Goal: Information Seeking & Learning: Understand process/instructions

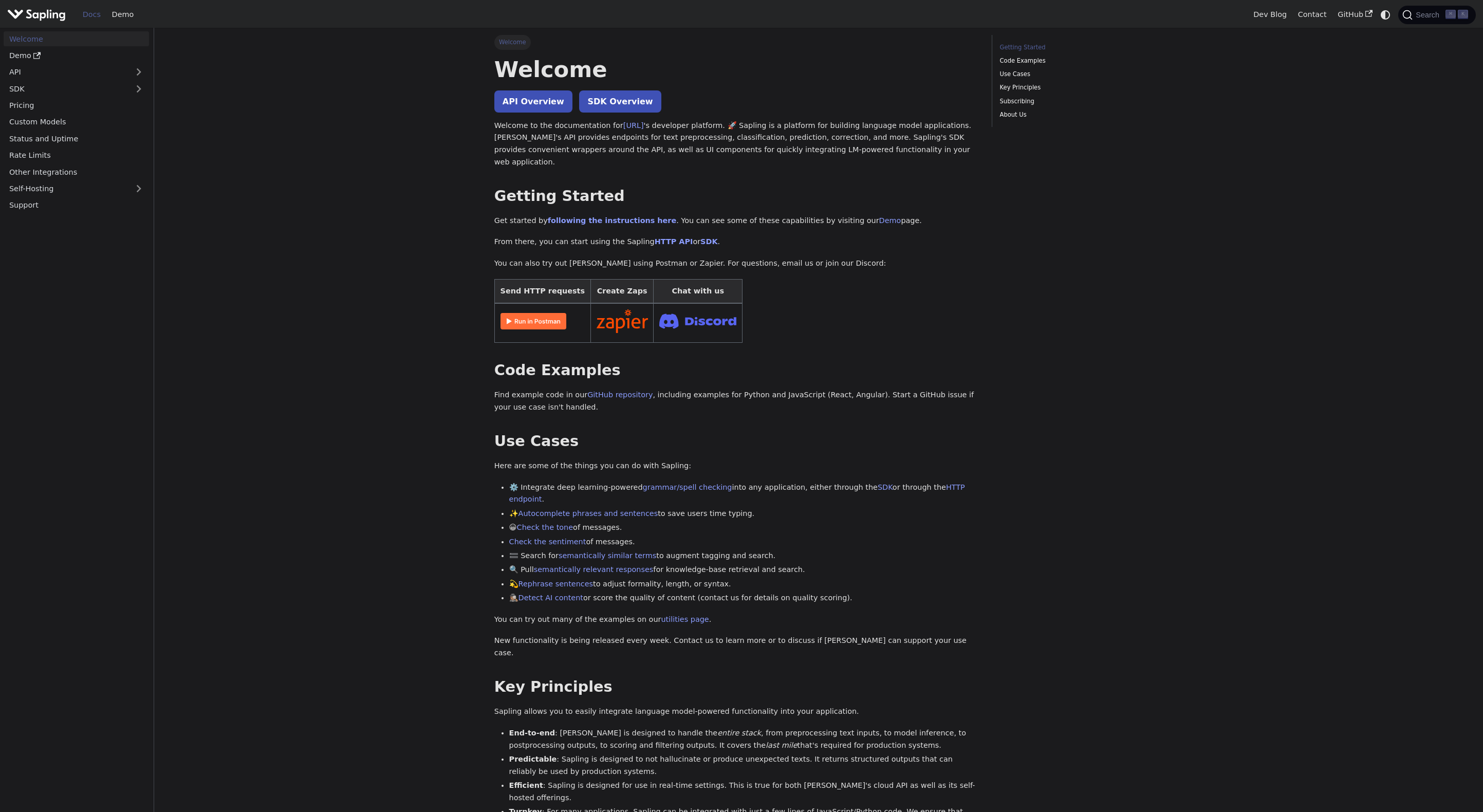
click at [49, 18] on img "Main" at bounding box center [36, 14] width 59 height 15
click at [21, 74] on link "API" at bounding box center [66, 72] width 125 height 15
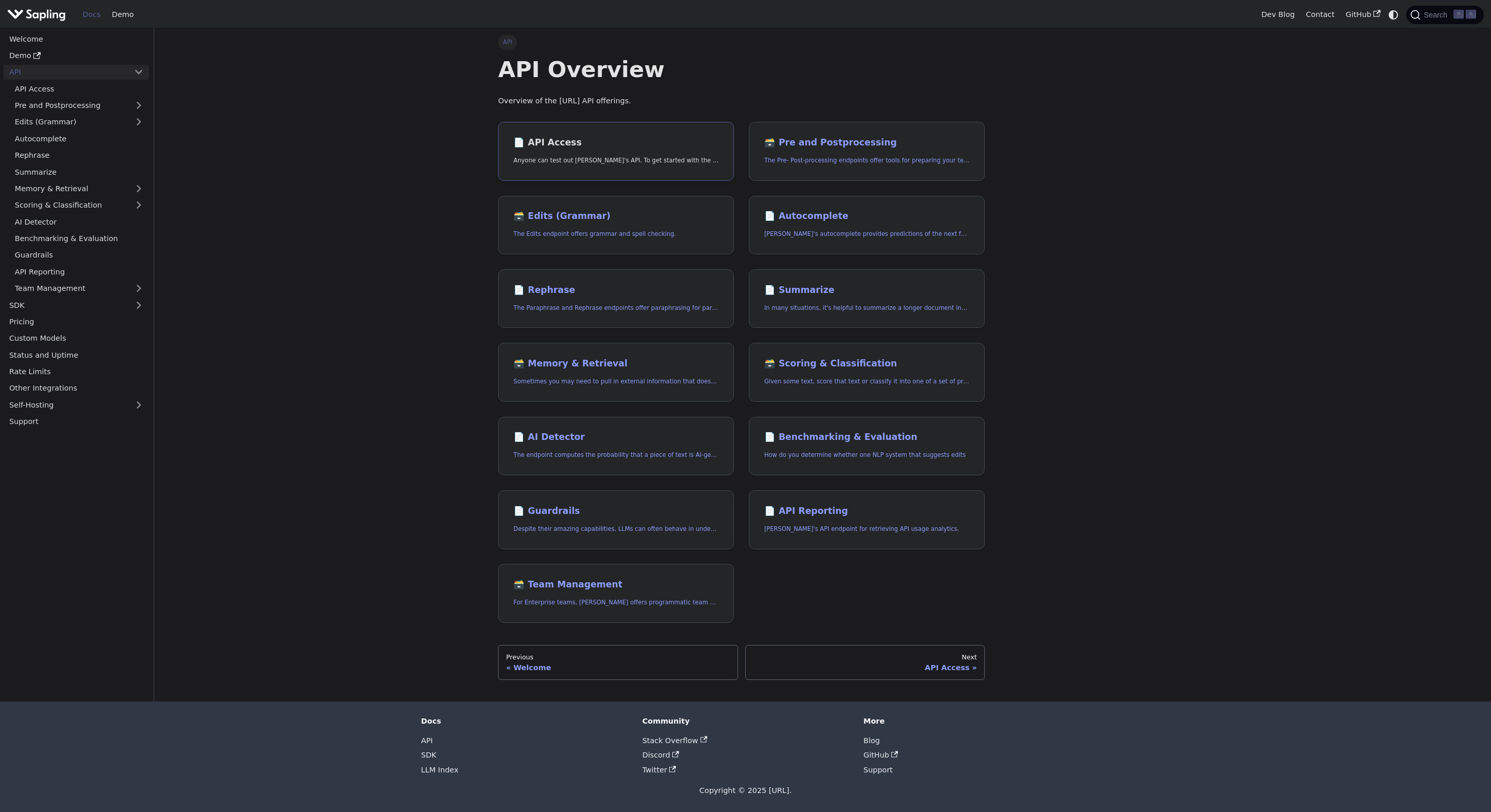
click at [647, 159] on p "Anyone can test out [PERSON_NAME]'s API. To get started with the API, simply:" at bounding box center [616, 161] width 205 height 10
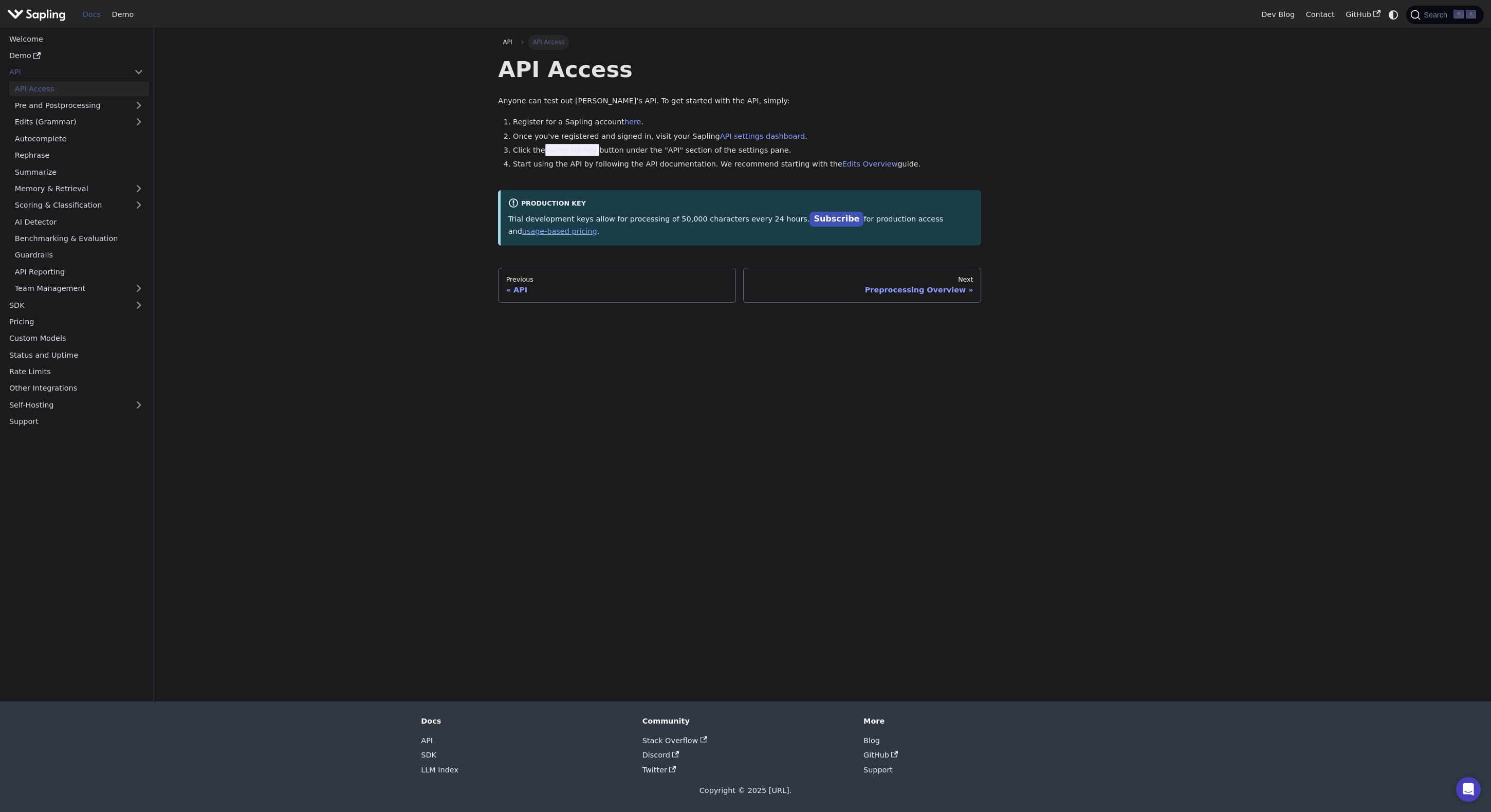
click at [685, 374] on div "API API Access API Access Anyone can test out Sapling's API. To get started wit…" at bounding box center [823, 364] width 679 height 673
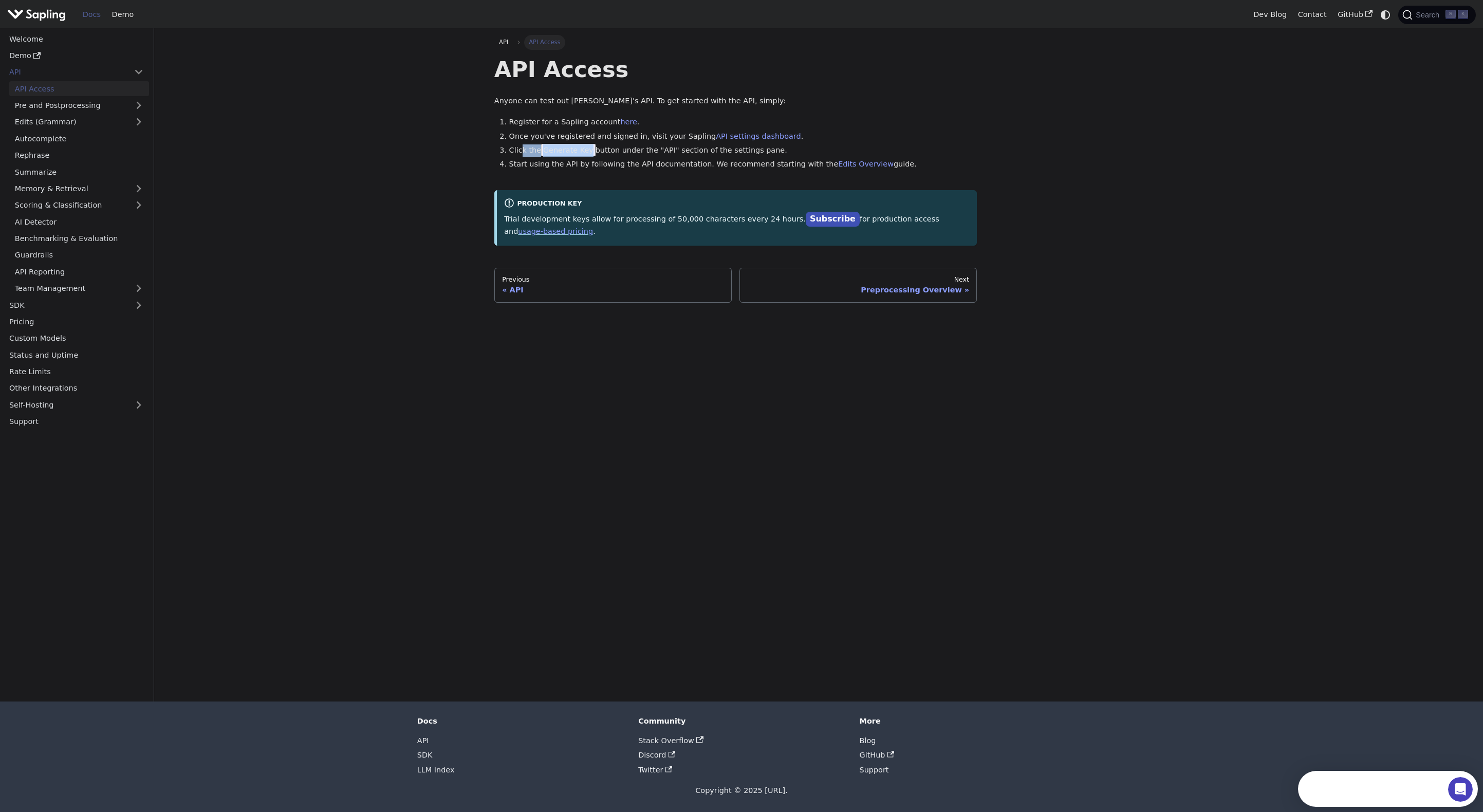
drag, startPoint x: 594, startPoint y: 151, endPoint x: 523, endPoint y: 151, distance: 71.0
click at [523, 151] on li "Click the Generate Key button under the "API" section of the settings pane." at bounding box center [743, 150] width 468 height 12
drag, startPoint x: 682, startPoint y: 163, endPoint x: 729, endPoint y: 161, distance: 47.0
click at [729, 161] on li "Start using the API by following the API documentation. We recommend starting w…" at bounding box center [743, 164] width 468 height 12
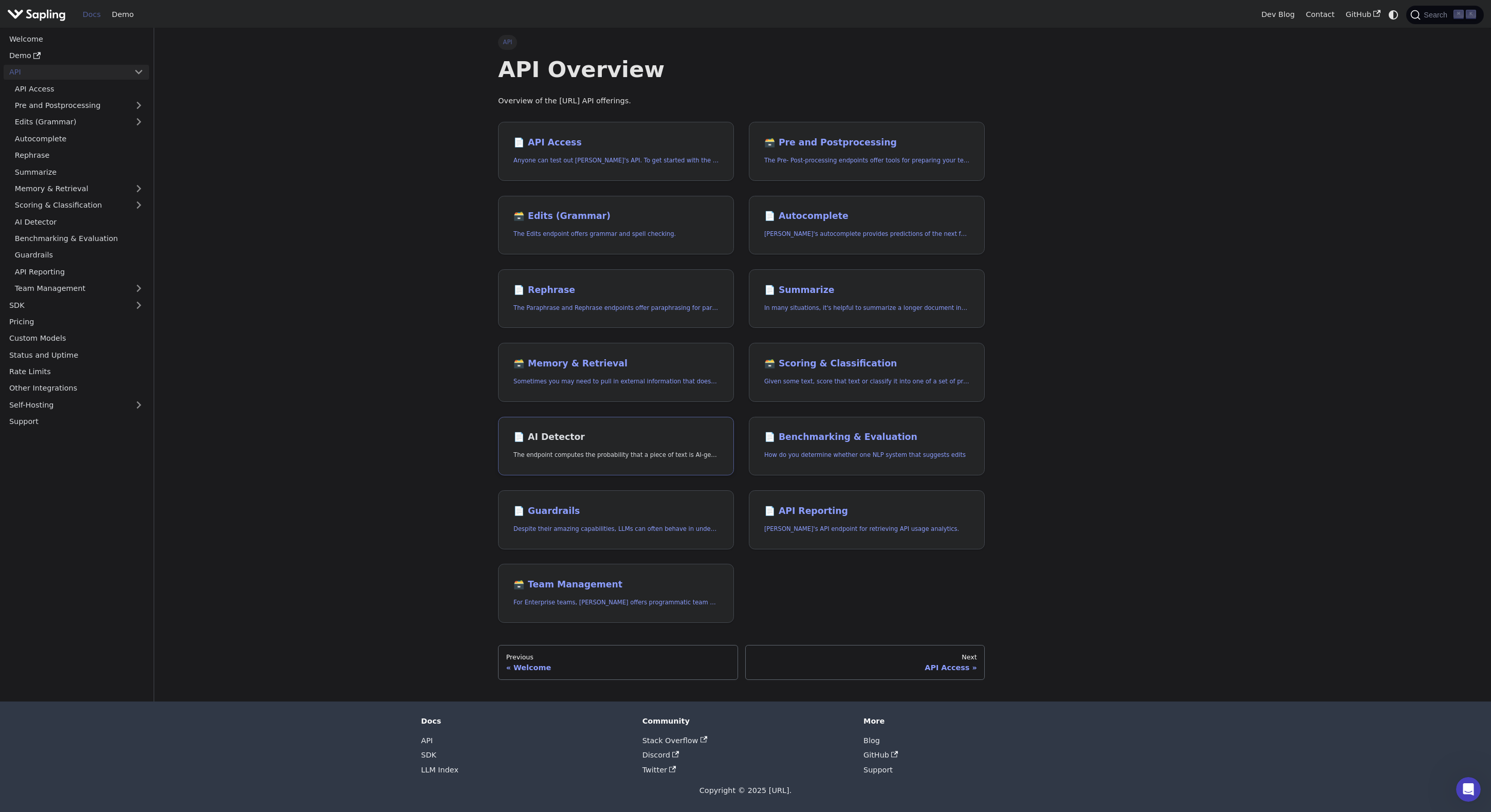
click at [542, 438] on h2 "📄️ AI Detector" at bounding box center [616, 437] width 205 height 11
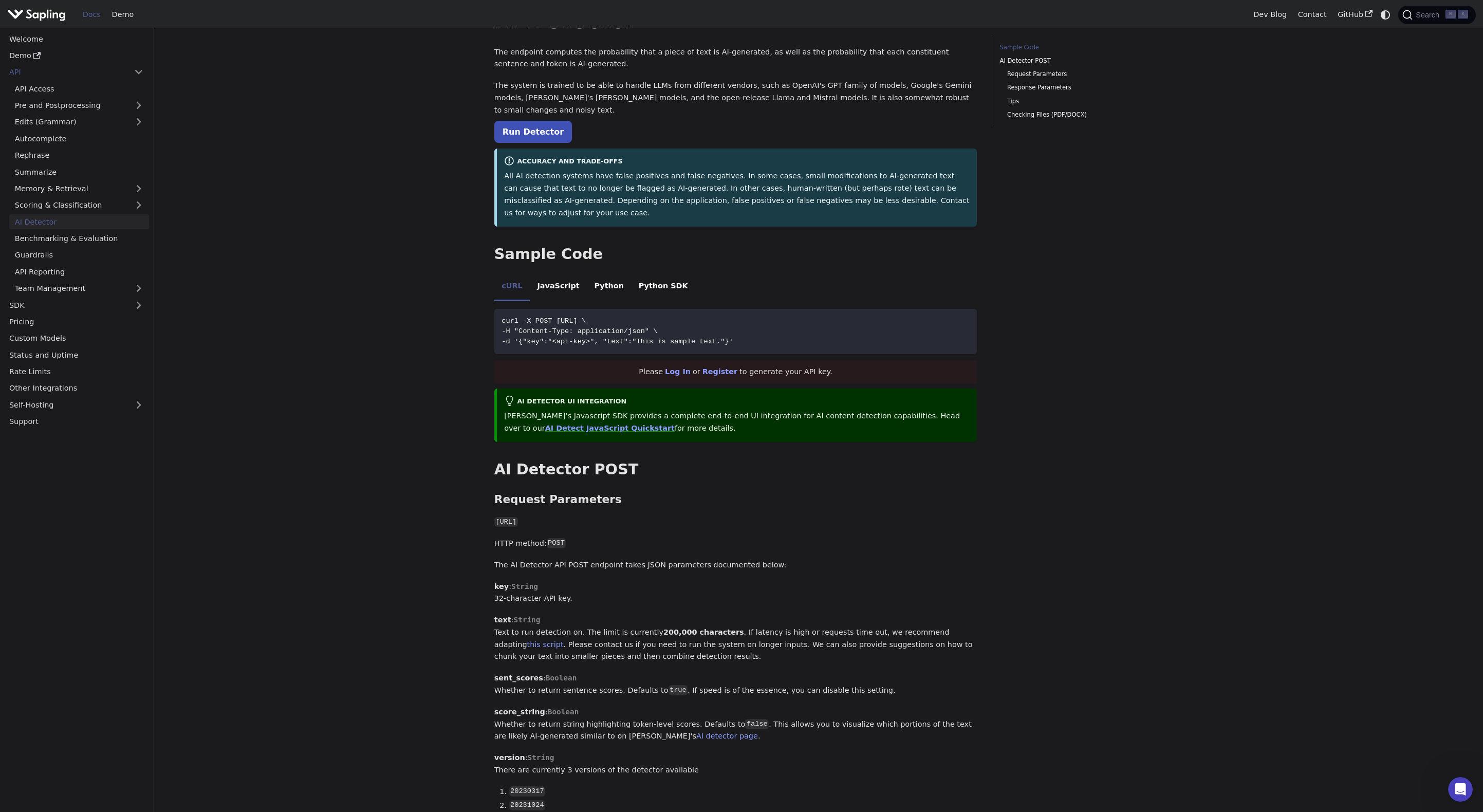
scroll to position [74, 0]
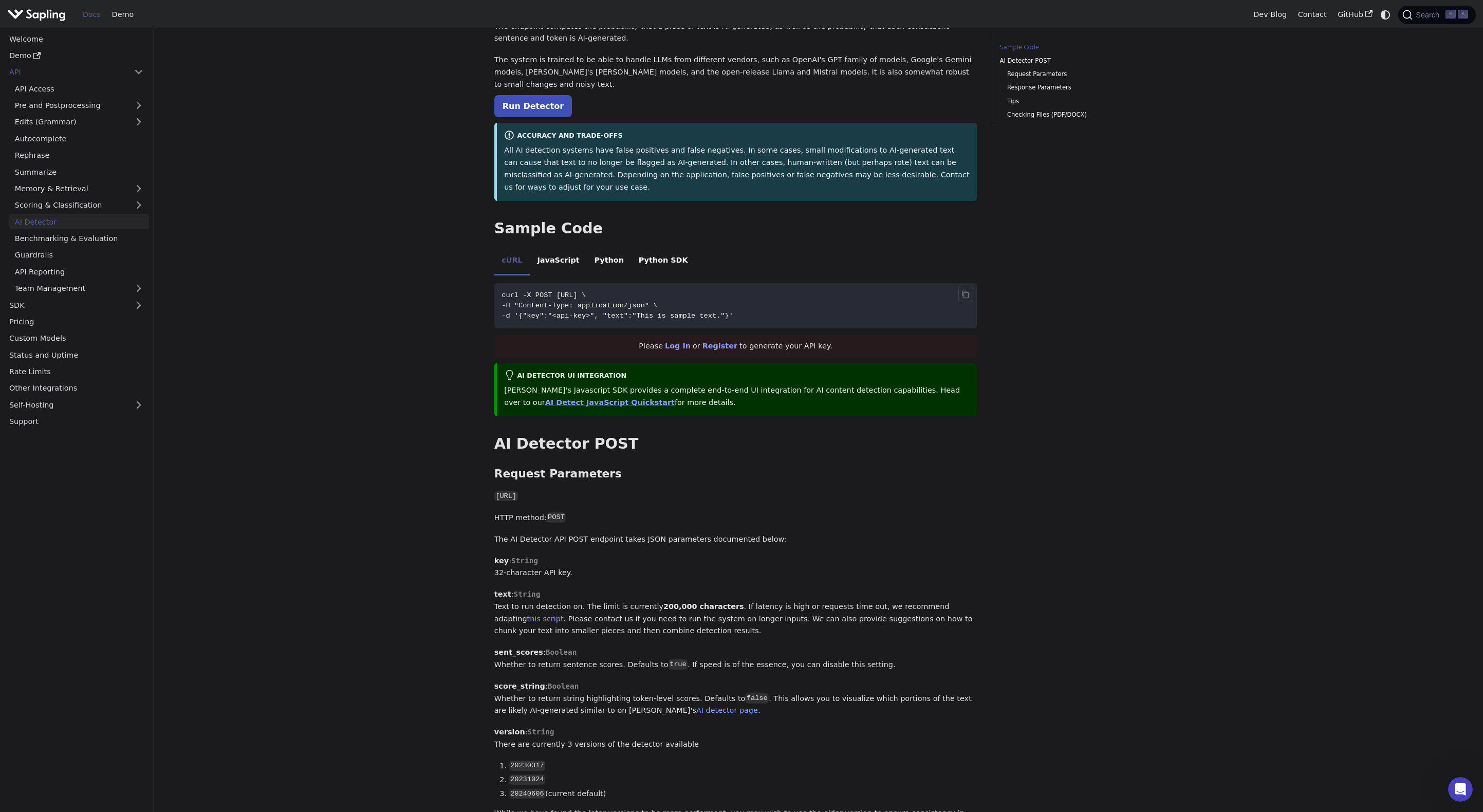
drag, startPoint x: 774, startPoint y: 288, endPoint x: 539, endPoint y: 296, distance: 235.1
click at [539, 296] on code "curl -X POST [URL] \ -H "Content-Type: application/json" \ -d '{"key":"<api-key…" at bounding box center [736, 305] width 483 height 45
drag, startPoint x: 502, startPoint y: 273, endPoint x: 804, endPoint y: 298, distance: 303.0
click at [804, 298] on code "curl -X POST [URL] \ -H "Content-Type: application/json" \ -d '{"key":"<api-key…" at bounding box center [736, 305] width 483 height 45
click at [597, 247] on li "Python" at bounding box center [609, 261] width 44 height 29
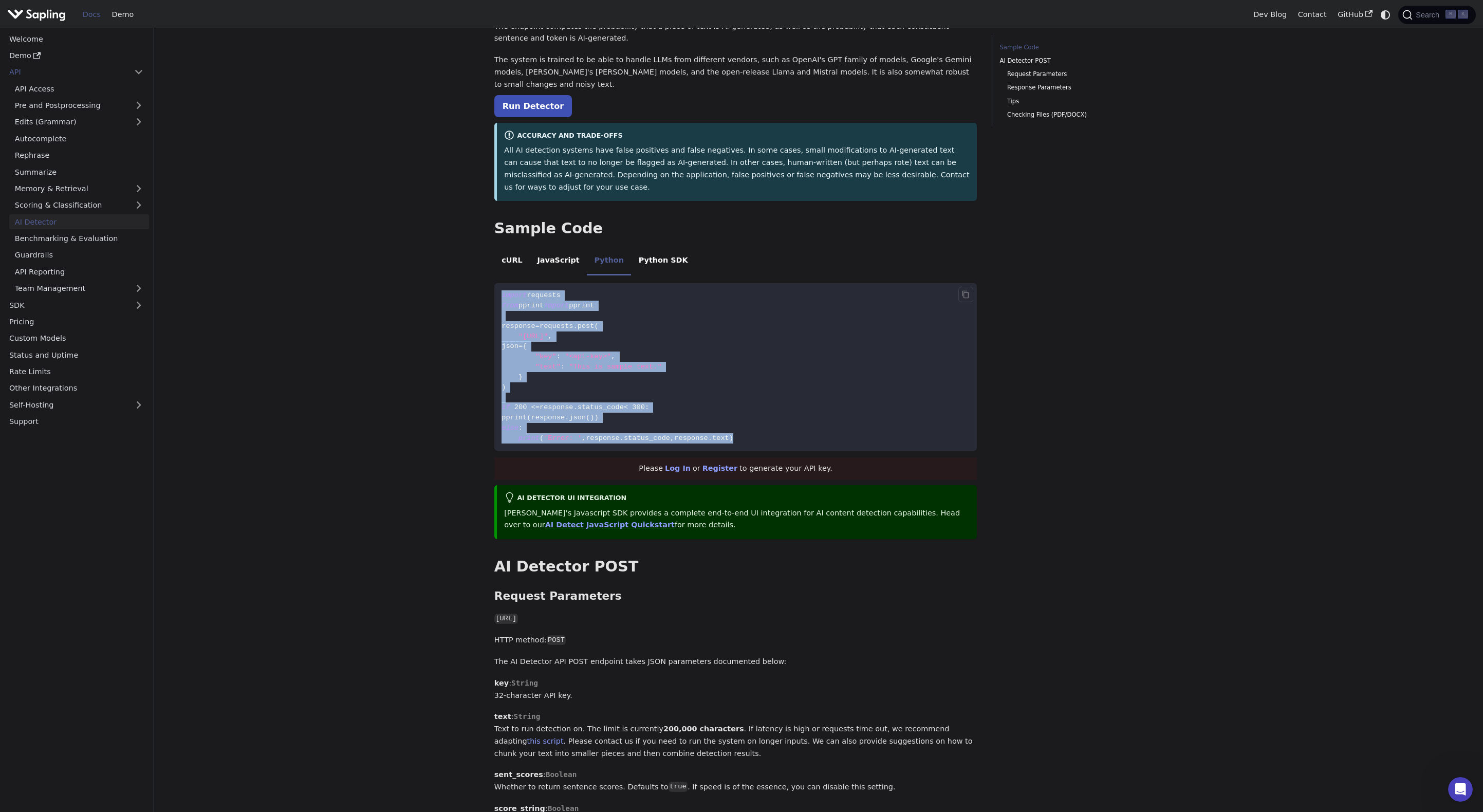
drag, startPoint x: 501, startPoint y: 269, endPoint x: 772, endPoint y: 423, distance: 311.7
click at [772, 423] on code "import requests from pprint import pprint response = requests . post ( "[URL]" …" at bounding box center [736, 366] width 483 height 168
click at [596, 349] on code "import requests from pprint import pprint response = requests . post ( "[URL]" …" at bounding box center [736, 366] width 483 height 168
drag, startPoint x: 502, startPoint y: 304, endPoint x: 576, endPoint y: 360, distance: 92.8
click at [576, 360] on code "import requests from pprint import pprint response = requests . post ( "[URL]" …" at bounding box center [736, 366] width 483 height 168
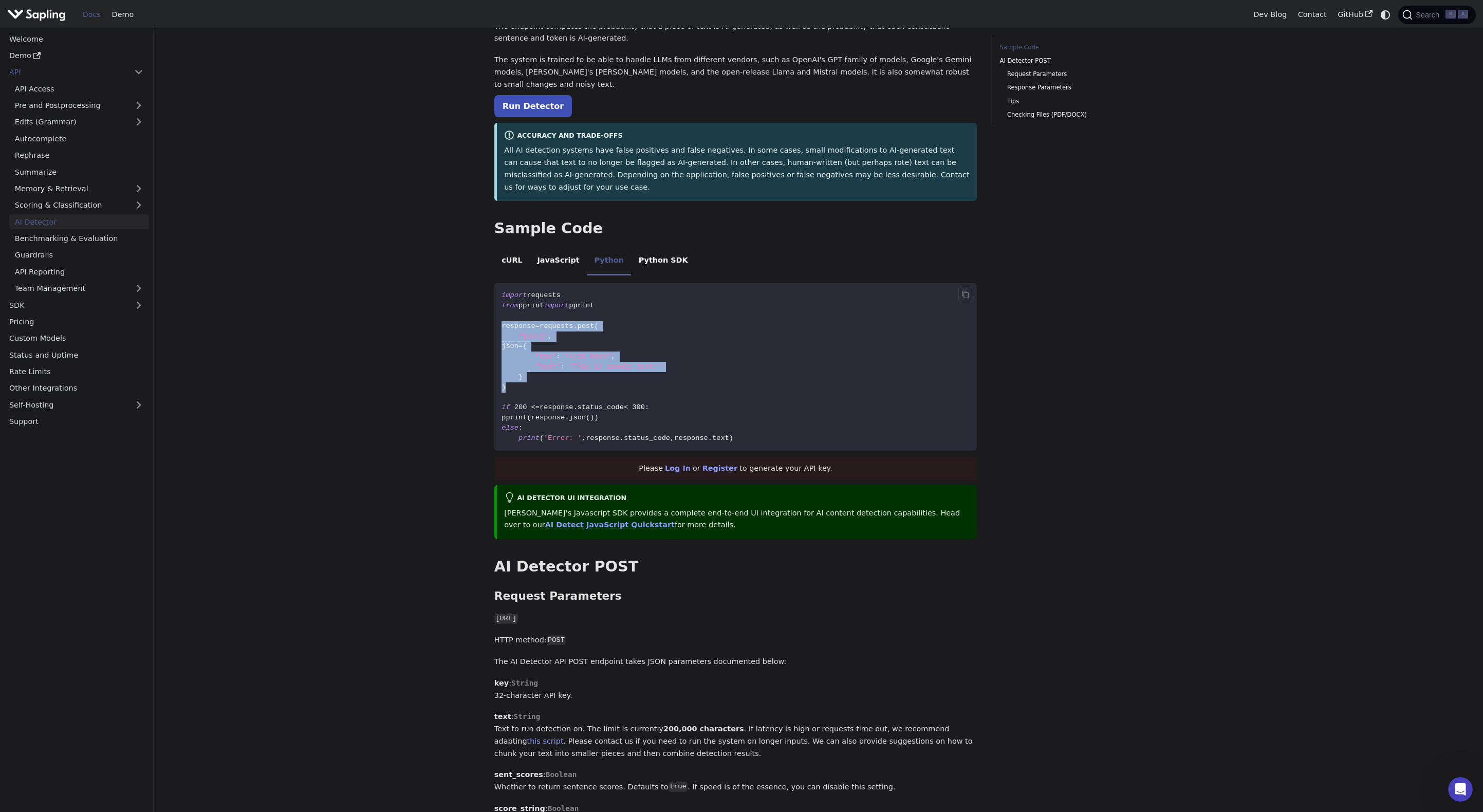
click at [574, 326] on code "import requests from pprint import pprint response = requests . post ( "[URL]" …" at bounding box center [736, 366] width 483 height 168
drag, startPoint x: 522, startPoint y: 313, endPoint x: 683, endPoint y: 312, distance: 161.0
click at [548, 332] on span ""[URL]"" at bounding box center [533, 336] width 29 height 8
drag, startPoint x: 540, startPoint y: 334, endPoint x: 616, endPoint y: 331, distance: 76.1
click at [615, 352] on span ""key" : "<api-key>" ," at bounding box center [558, 356] width 114 height 8
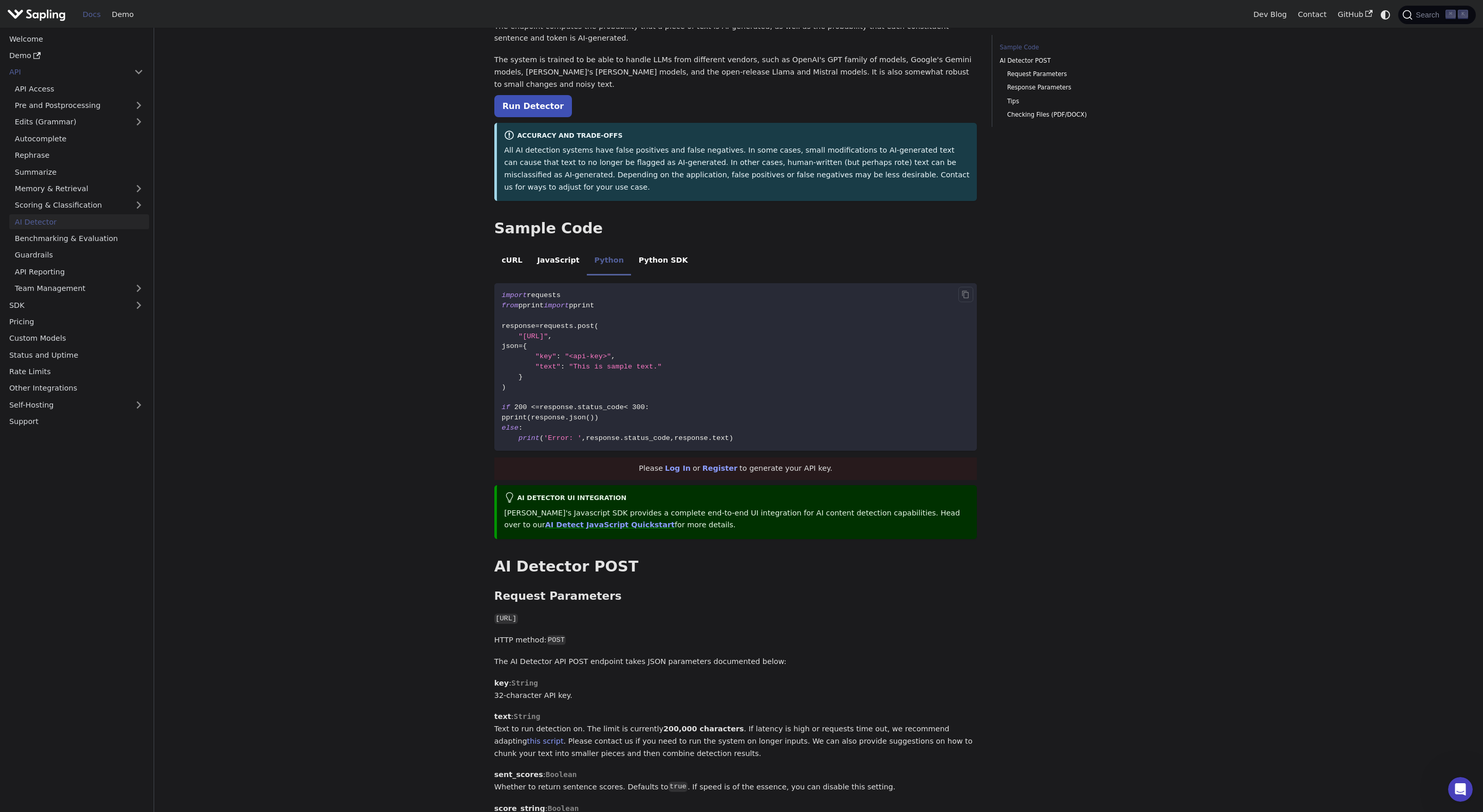
click at [594, 355] on code "import requests from pprint import pprint response = requests . post ( "[URL]" …" at bounding box center [736, 366] width 483 height 168
drag, startPoint x: 574, startPoint y: 343, endPoint x: 654, endPoint y: 344, distance: 80.0
click at [654, 363] on span ""This is sample text."" at bounding box center [614, 366] width 92 height 8
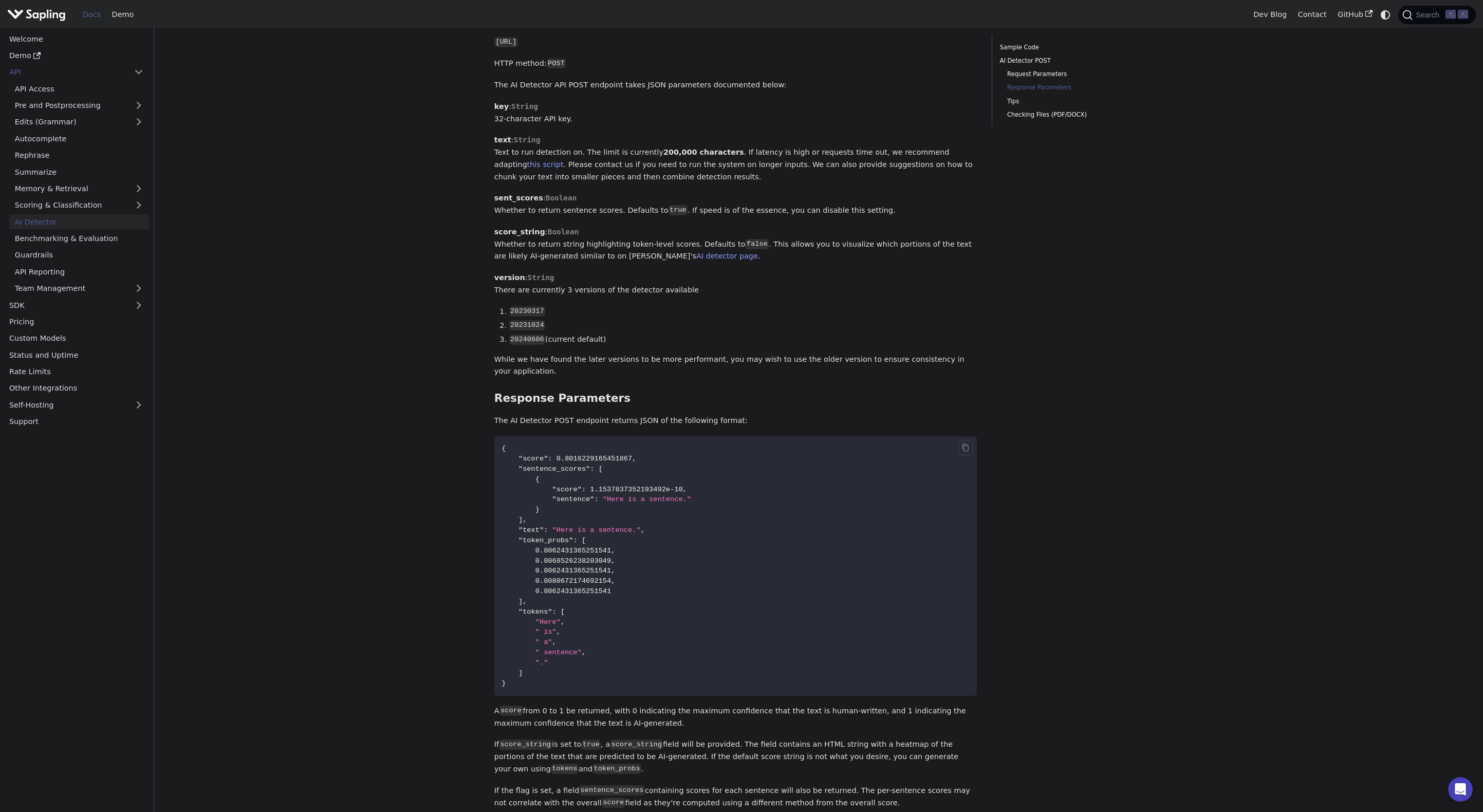
scroll to position [658, 0]
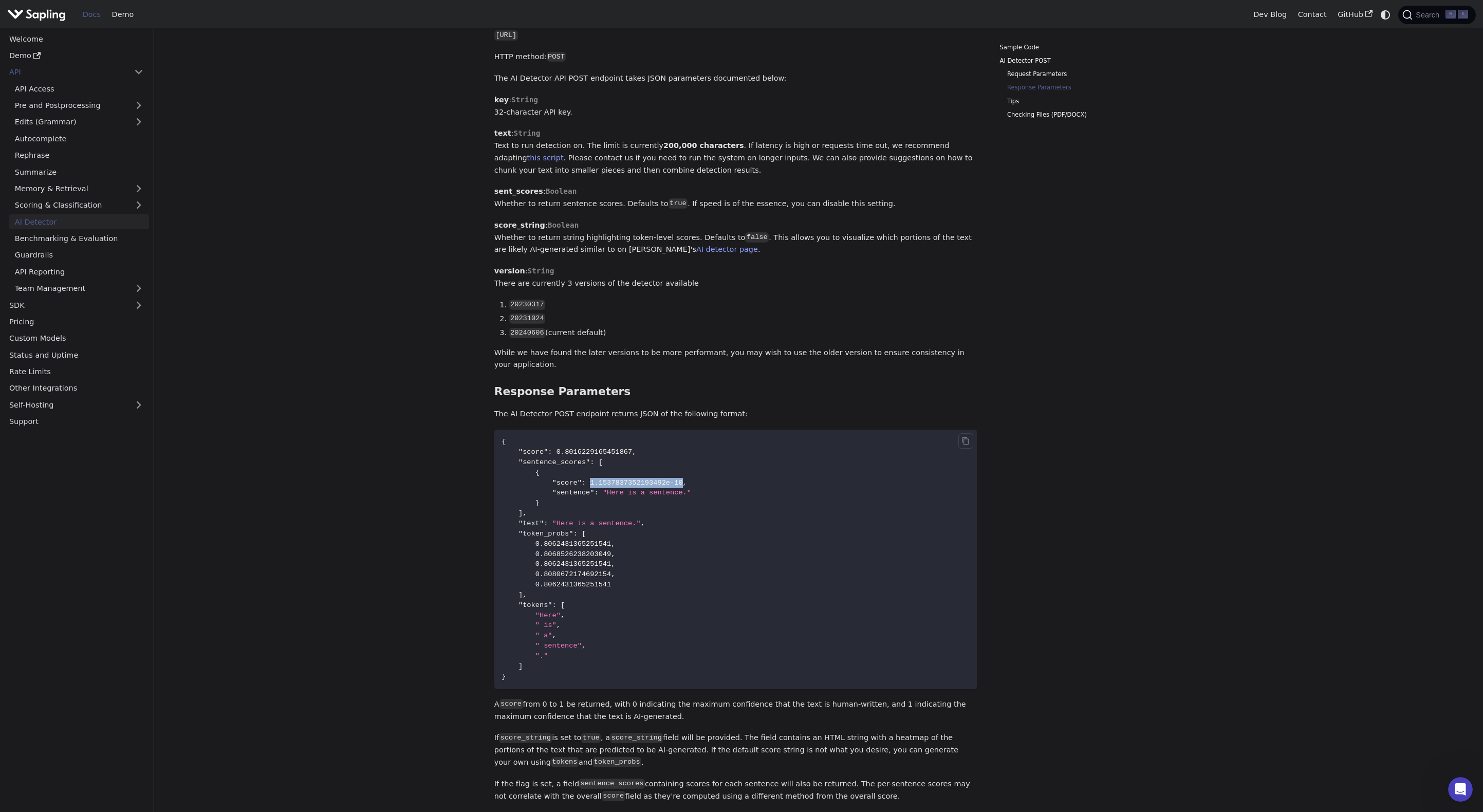
drag, startPoint x: 591, startPoint y: 461, endPoint x: 684, endPoint y: 462, distance: 93.0
click at [684, 478] on span ""score" : 1.1537837352193492e-10 ," at bounding box center [594, 482] width 186 height 8
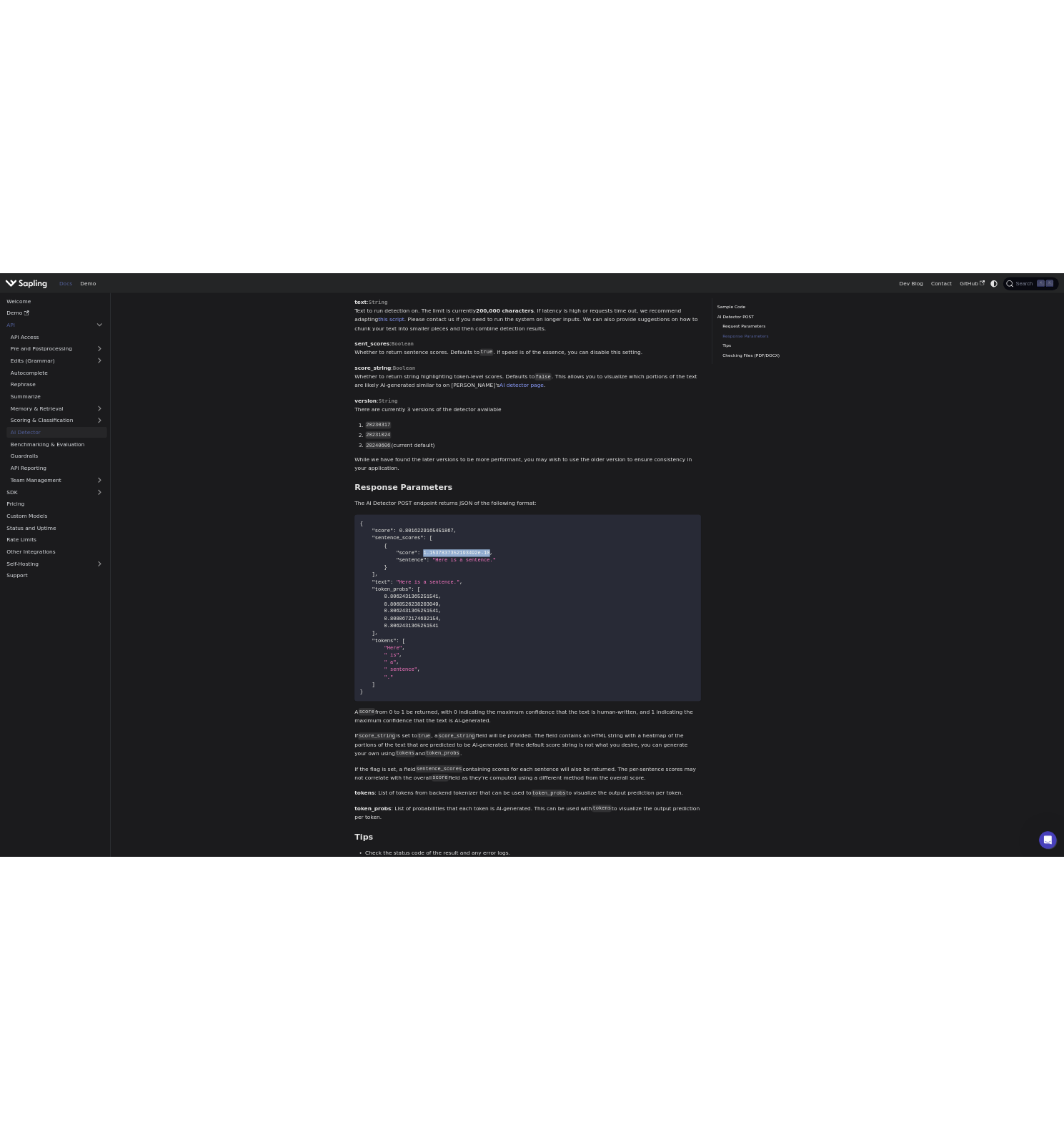
scroll to position [999, 0]
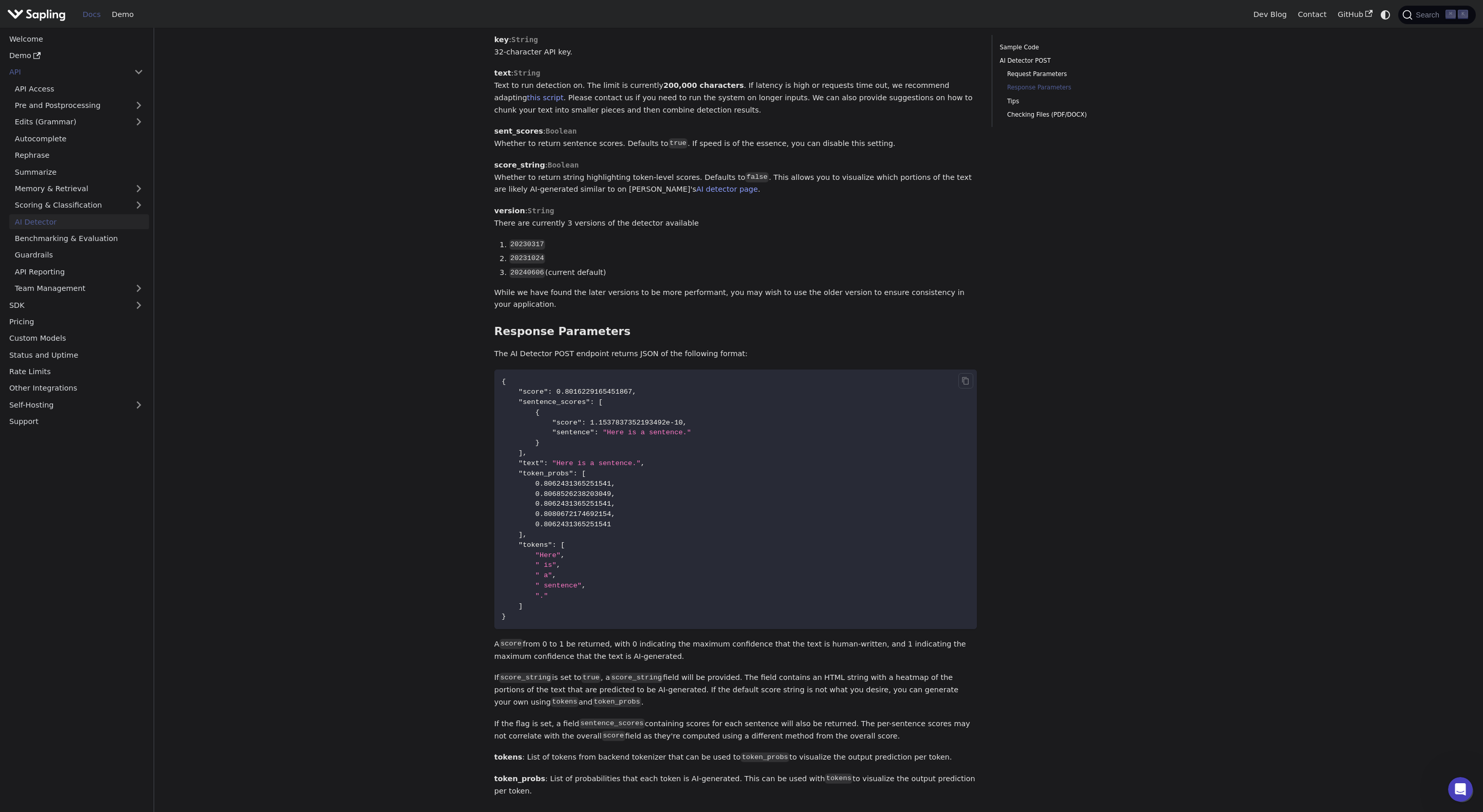
click at [695, 468] on code "{ "score" : 0.8016229165451867 , "sentence_scores" : [ { "score" : 1.1537837352…" at bounding box center [736, 498] width 483 height 259
drag, startPoint x: 684, startPoint y: 401, endPoint x: 593, endPoint y: 402, distance: 91.0
click at [593, 418] on span ""score" : 1.1537837352193492e-10 ," at bounding box center [594, 422] width 186 height 8
click at [565, 374] on code "{ "score" : 0.8016229165451867 , "sentence_scores" : [ { "score" : 1.1537837352…" at bounding box center [736, 498] width 483 height 259
drag, startPoint x: 518, startPoint y: 370, endPoint x: 636, endPoint y: 369, distance: 118.0
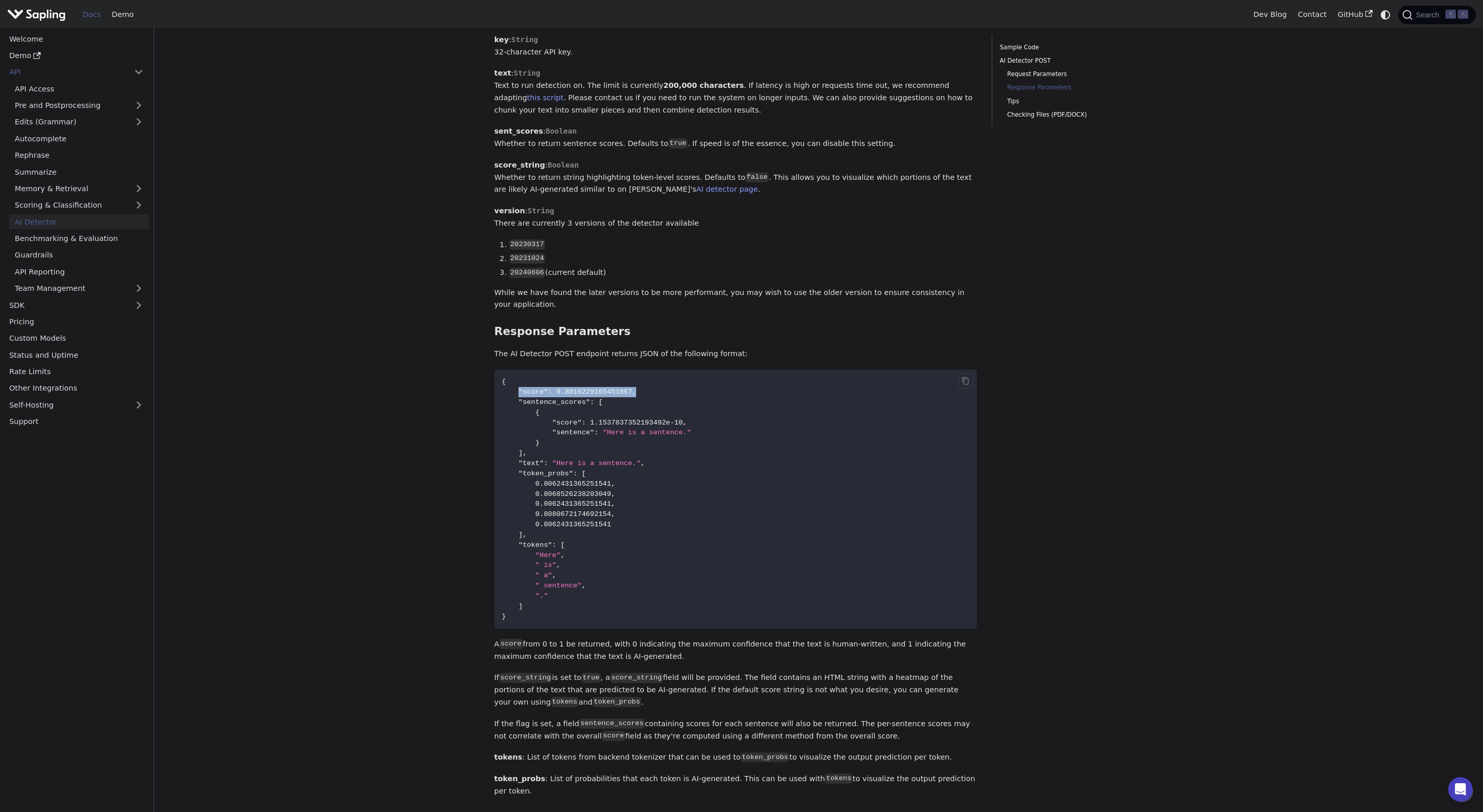
click at [638, 369] on code "{ "score" : 0.8016229165451867 , "sentence_scores" : [ { "score" : 1.1537837352…" at bounding box center [736, 498] width 483 height 259
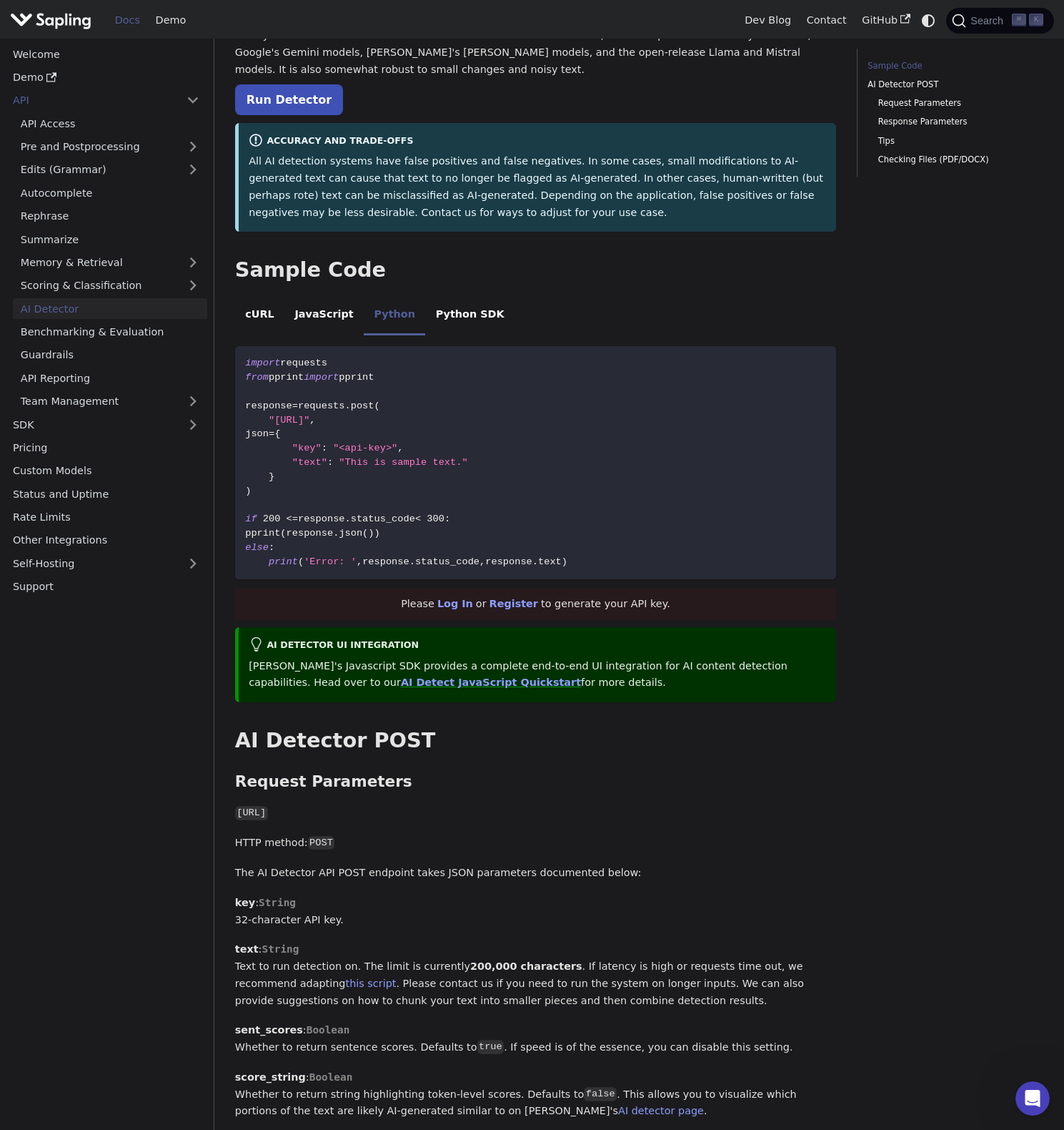
scroll to position [160, 0]
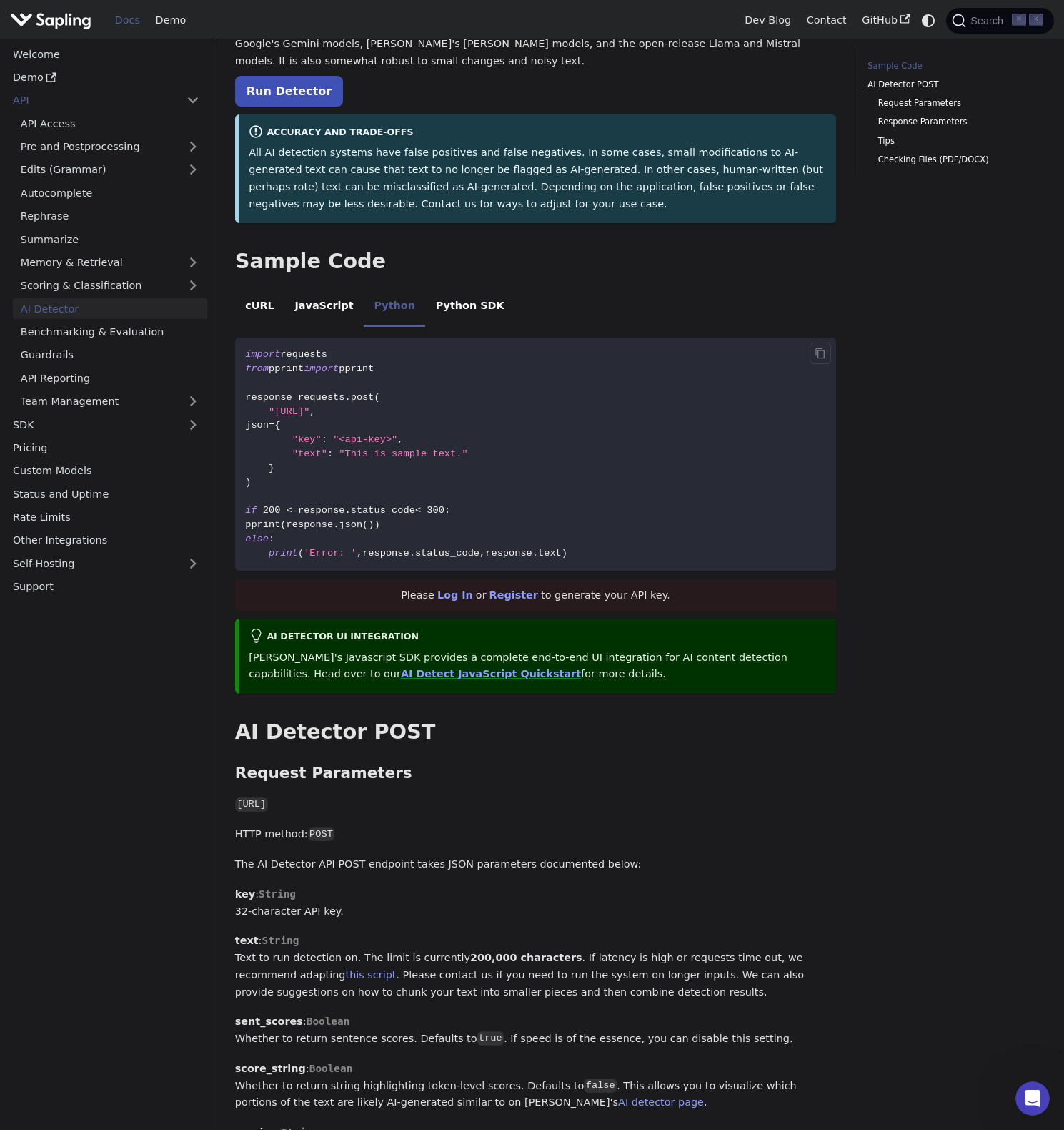
drag, startPoint x: 276, startPoint y: 412, endPoint x: 497, endPoint y: 414, distance: 221.0
click at [309, 414] on span ""[URL]"" at bounding box center [288, 411] width 41 height 11
copy span "[URL]"
drag, startPoint x: 481, startPoint y: 453, endPoint x: 235, endPoint y: 441, distance: 246.3
click at [235, 441] on code "import requests from pprint import pprint response = requests . post ( "[URL]" …" at bounding box center [535, 454] width 601 height 234
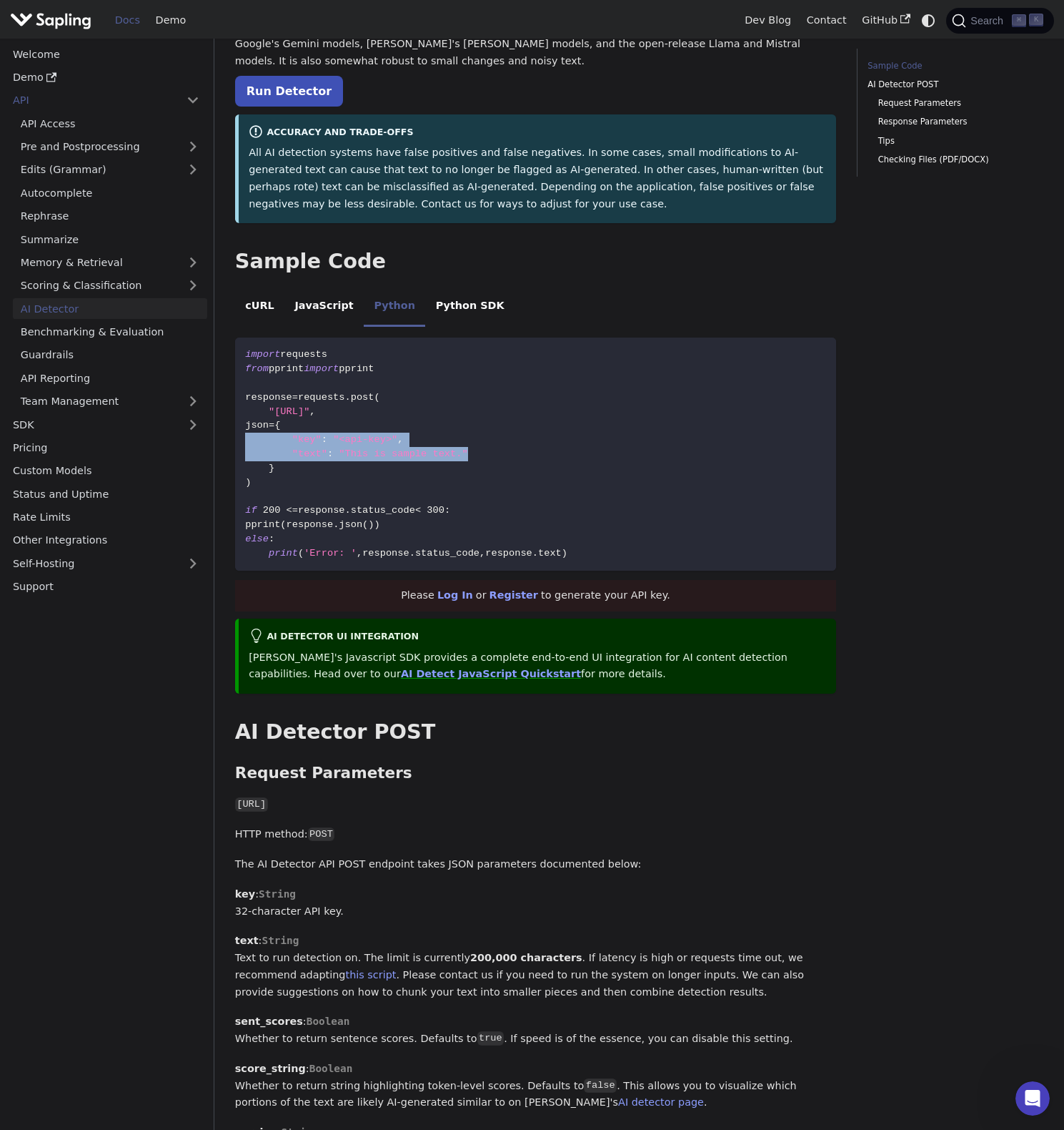
copy code ""key" : "<api-key>" , "text" : "This is sample text.""
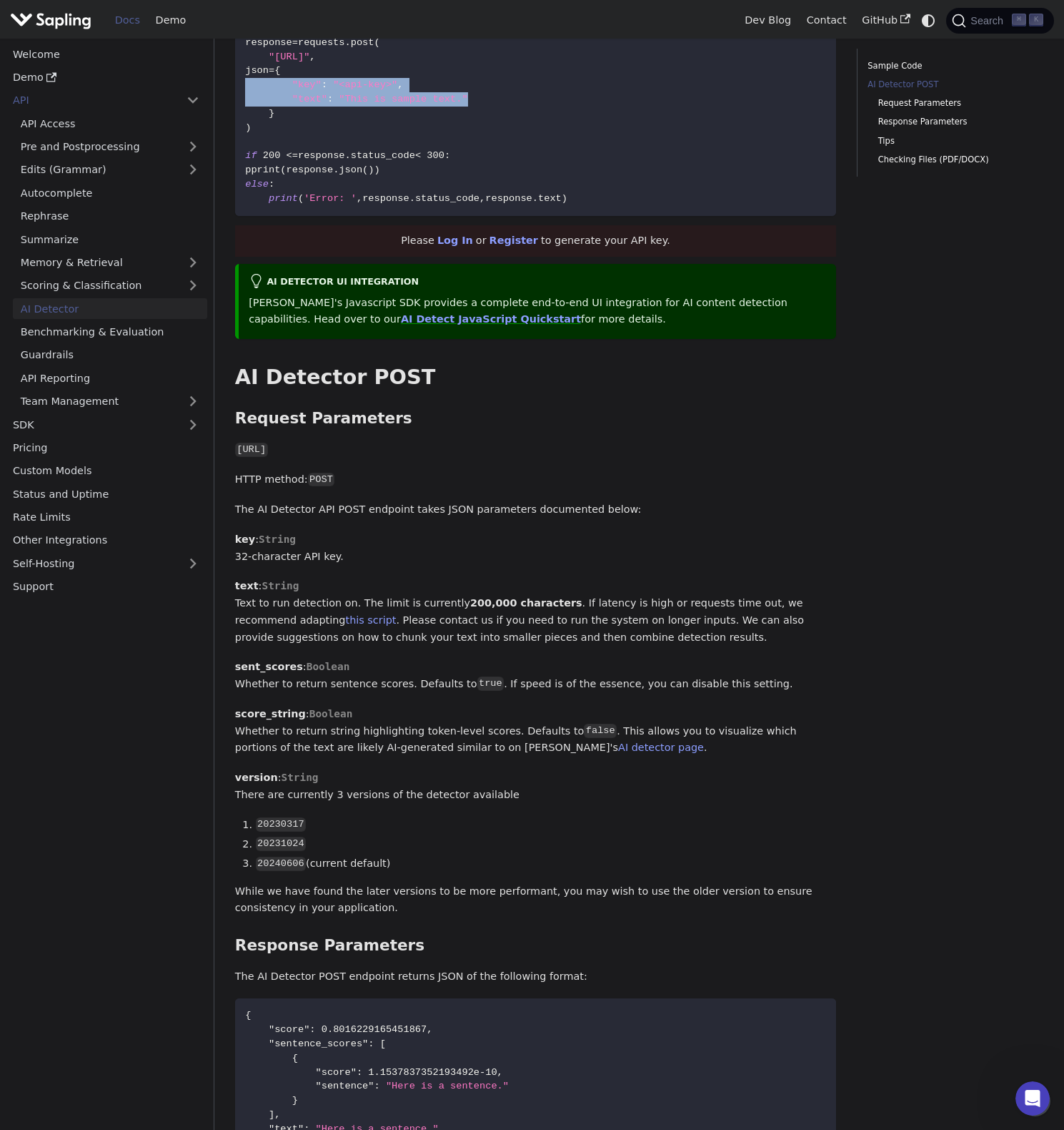
scroll to position [0, 0]
